Goal: Check status: Check status

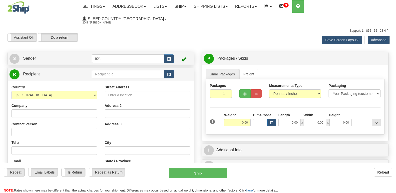
click at [222, 8] on link "Shipping lists" at bounding box center [210, 6] width 41 height 13
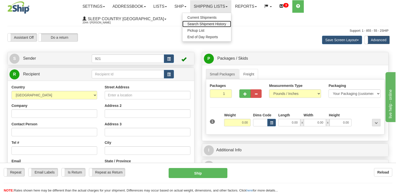
click at [225, 25] on span "Search Shipment History" at bounding box center [207, 24] width 39 height 4
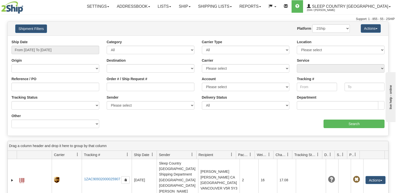
click at [184, 28] on div "Website Agent Nothing selected Client User Platform 2Ship Imported" at bounding box center [214, 28] width 280 height 9
click at [56, 51] on input "From 10/13/2025 To 10/14/2025" at bounding box center [56, 50] width 88 height 9
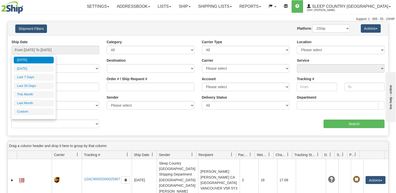
click at [38, 87] on li "Last 30 Days" at bounding box center [34, 86] width 40 height 7
type input "From 09/15/2025 To 10/14/2025"
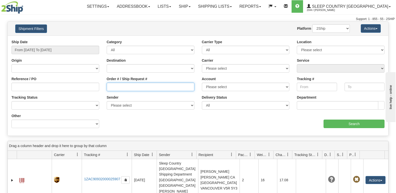
click at [118, 86] on input "Order # / Ship Request #" at bounding box center [151, 87] width 88 height 9
paste input "9007I021368"
type input "9007I021368"
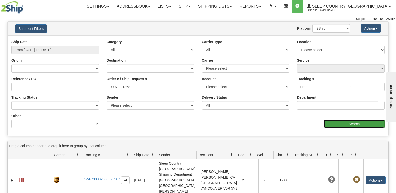
click at [353, 125] on input "Search" at bounding box center [354, 124] width 61 height 9
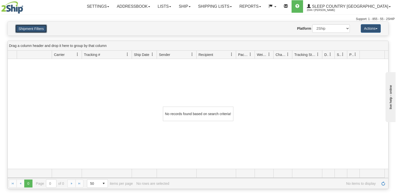
drag, startPoint x: 39, startPoint y: 27, endPoint x: 40, endPoint y: 24, distance: 3.1
click at [38, 27] on button "Shipment Filters" at bounding box center [31, 29] width 32 height 9
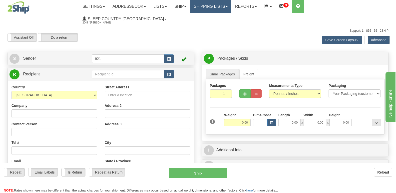
click at [228, 7] on link "Shipping lists" at bounding box center [210, 6] width 41 height 13
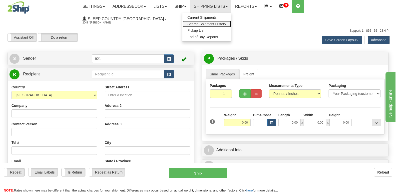
click at [225, 25] on span "Search Shipment History" at bounding box center [207, 24] width 39 height 4
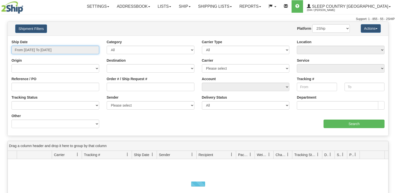
click at [32, 51] on input "From 10/13/2025 To 10/14/2025" at bounding box center [56, 50] width 88 height 9
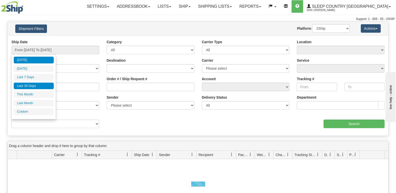
click at [27, 86] on li "Last 30 Days" at bounding box center [34, 86] width 40 height 7
type input "From 09/15/2025 To 10/14/2025"
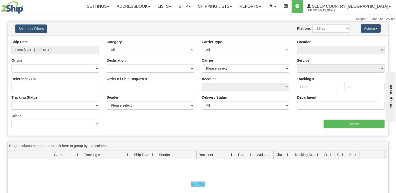
click at [105, 90] on div "Order # / Ship Request #" at bounding box center [150, 86] width 95 height 19
click at [119, 88] on input "Order # / Ship Request #" at bounding box center [151, 87] width 88 height 9
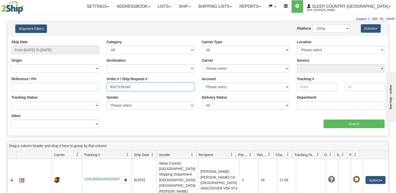
type input "9007I156249"
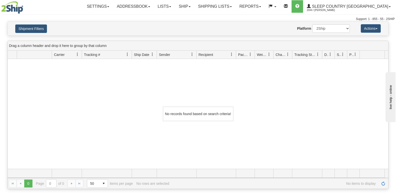
click at [167, 26] on div "Website Agent Nothing selected Client User Platform 2Ship Imported" at bounding box center [214, 28] width 280 height 9
